Goal: Transaction & Acquisition: Book appointment/travel/reservation

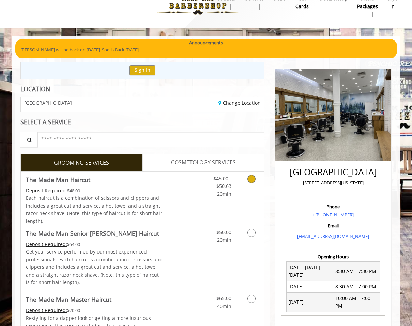
scroll to position [15, 0]
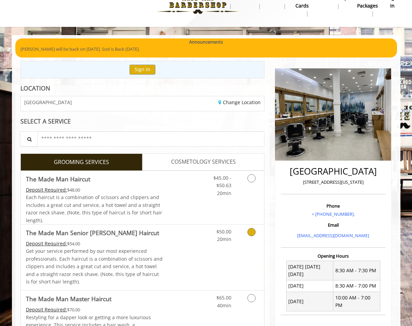
click at [156, 249] on p "Get your service performed by our most experienced professionals. Each haircut …" at bounding box center [94, 267] width 137 height 38
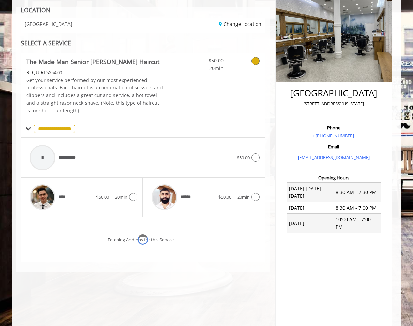
scroll to position [126, 0]
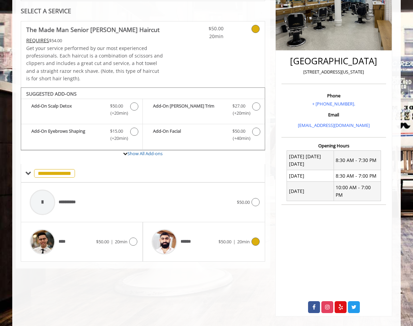
click at [235, 241] on span "$50.00 | 20min" at bounding box center [233, 241] width 31 height 7
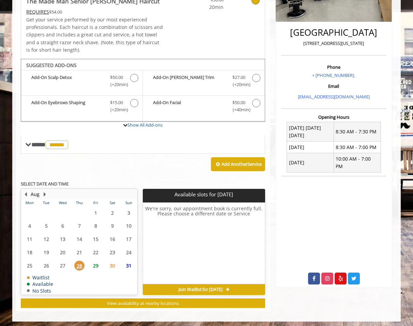
scroll to position [156, 0]
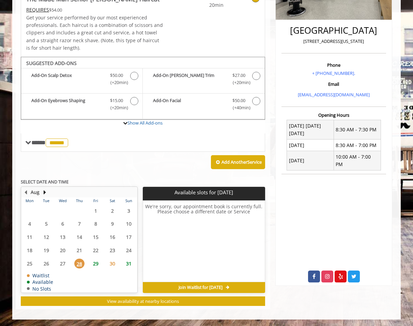
click at [96, 263] on span "29" at bounding box center [96, 264] width 10 height 10
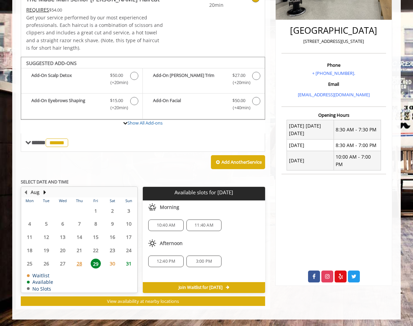
click at [204, 224] on span "11:40 AM" at bounding box center [203, 225] width 19 height 5
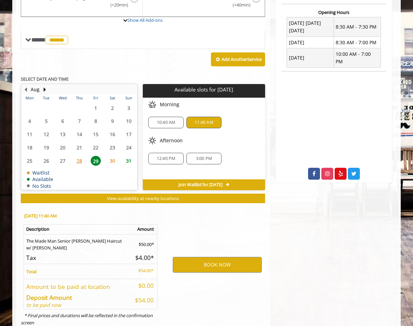
scroll to position [280, 0]
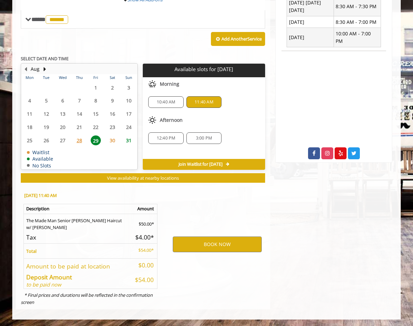
click at [173, 99] on span "10:40 AM" at bounding box center [166, 101] width 19 height 5
click at [200, 102] on span "11:40 AM" at bounding box center [203, 101] width 19 height 5
click at [212, 245] on button "BOOK NOW" at bounding box center [217, 245] width 89 height 16
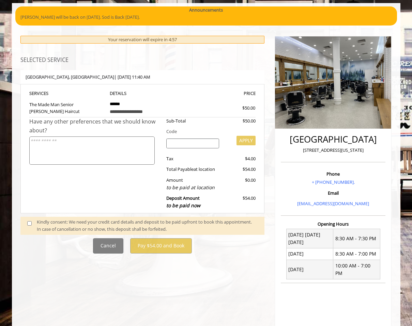
scroll to position [60, 0]
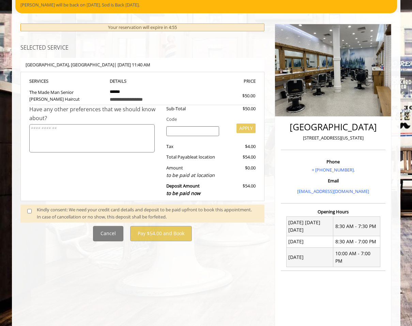
click at [32, 210] on span at bounding box center [32, 213] width 20 height 14
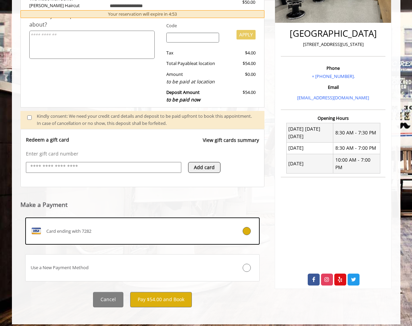
scroll to position [158, 0]
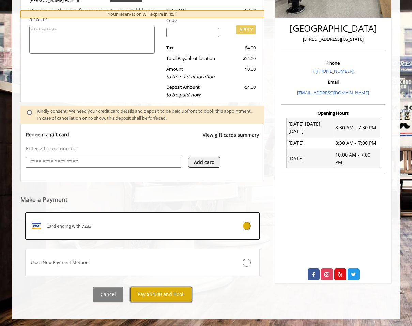
click at [172, 297] on button "Pay $54.00 and Book" at bounding box center [161, 294] width 62 height 15
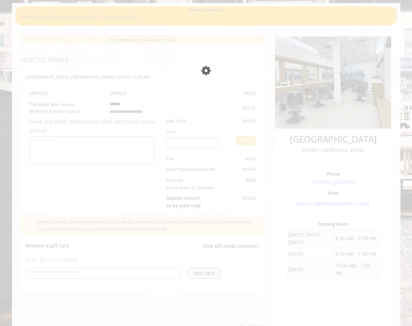
scroll to position [47, 0]
